Goal: Check status

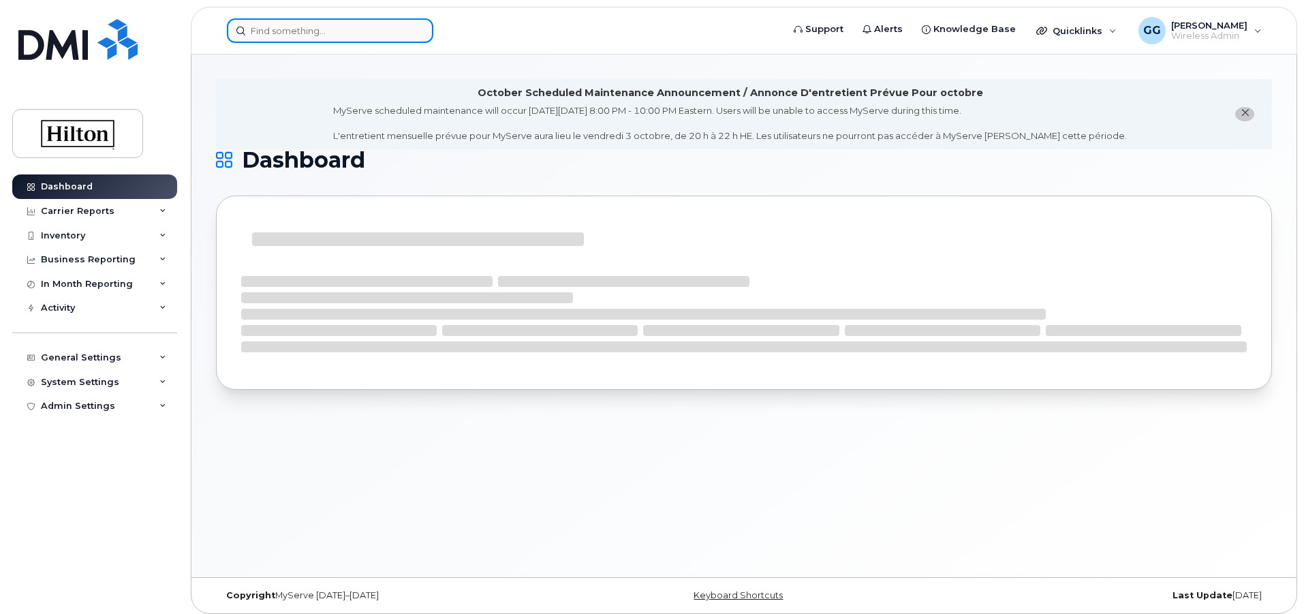
click at [281, 25] on input at bounding box center [330, 30] width 206 height 25
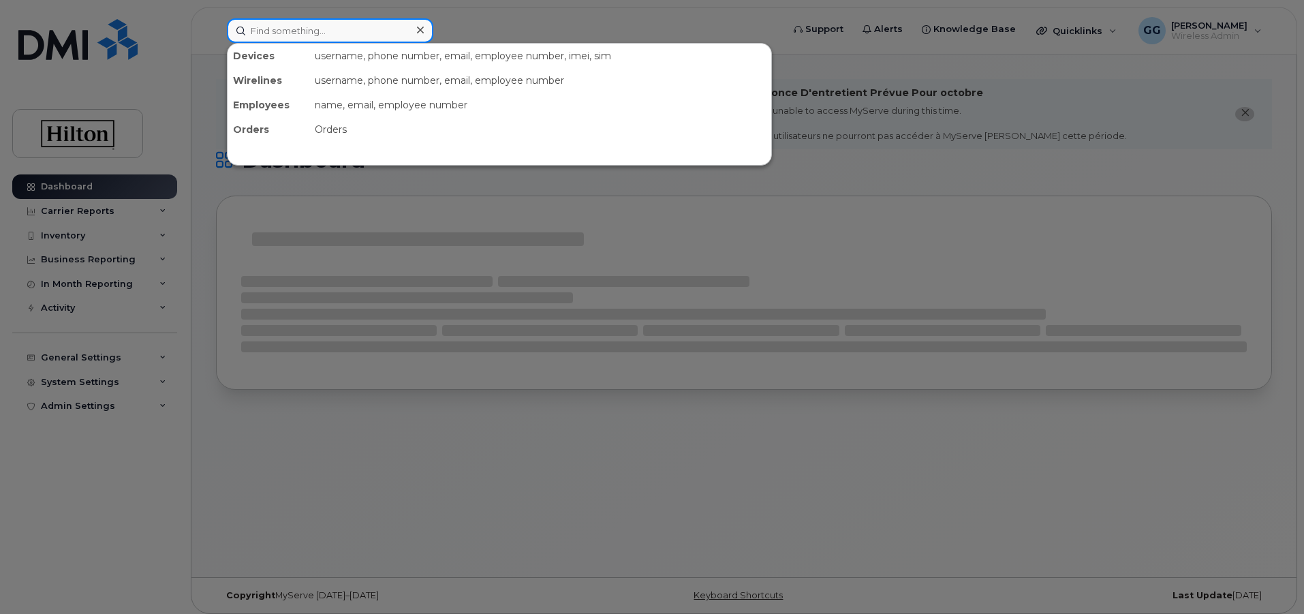
paste input "5716475130"
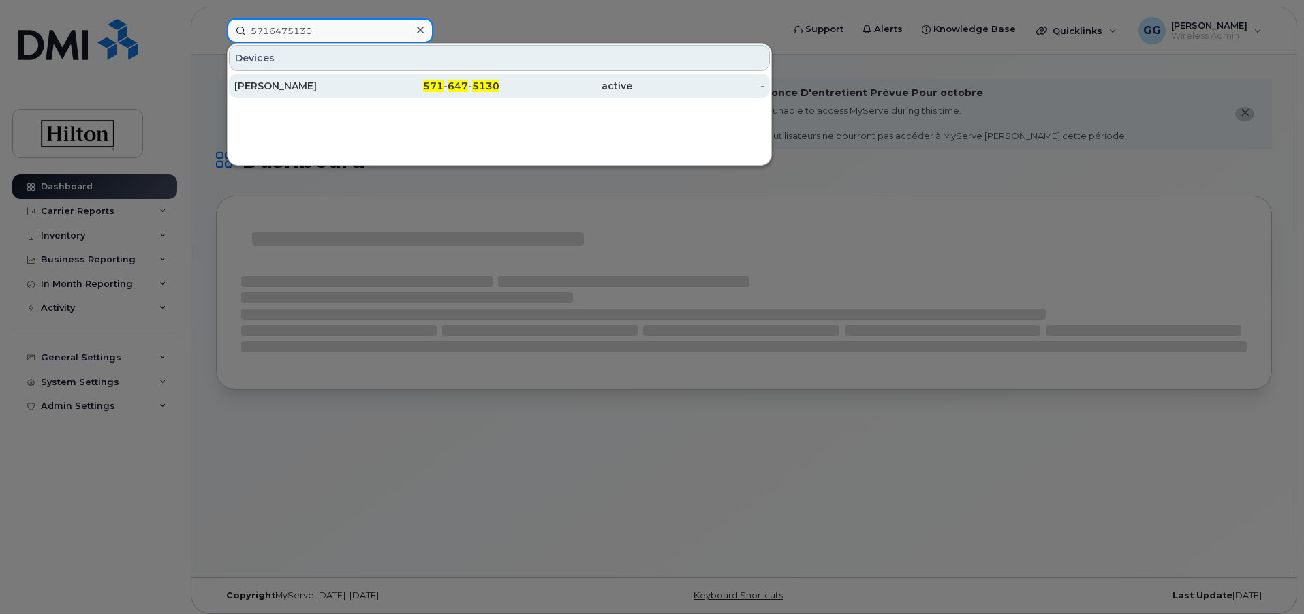
type input "5716475130"
click at [258, 80] on div "[PERSON_NAME]" at bounding box center [300, 86] width 133 height 14
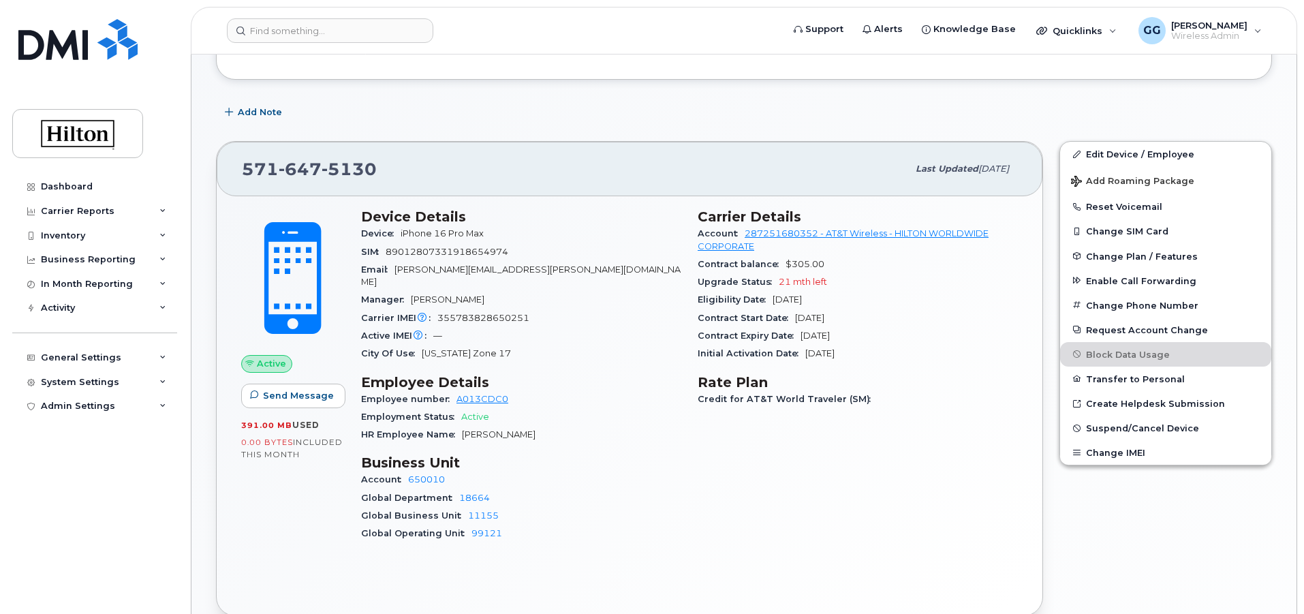
scroll to position [341, 0]
